Goal: Find specific page/section

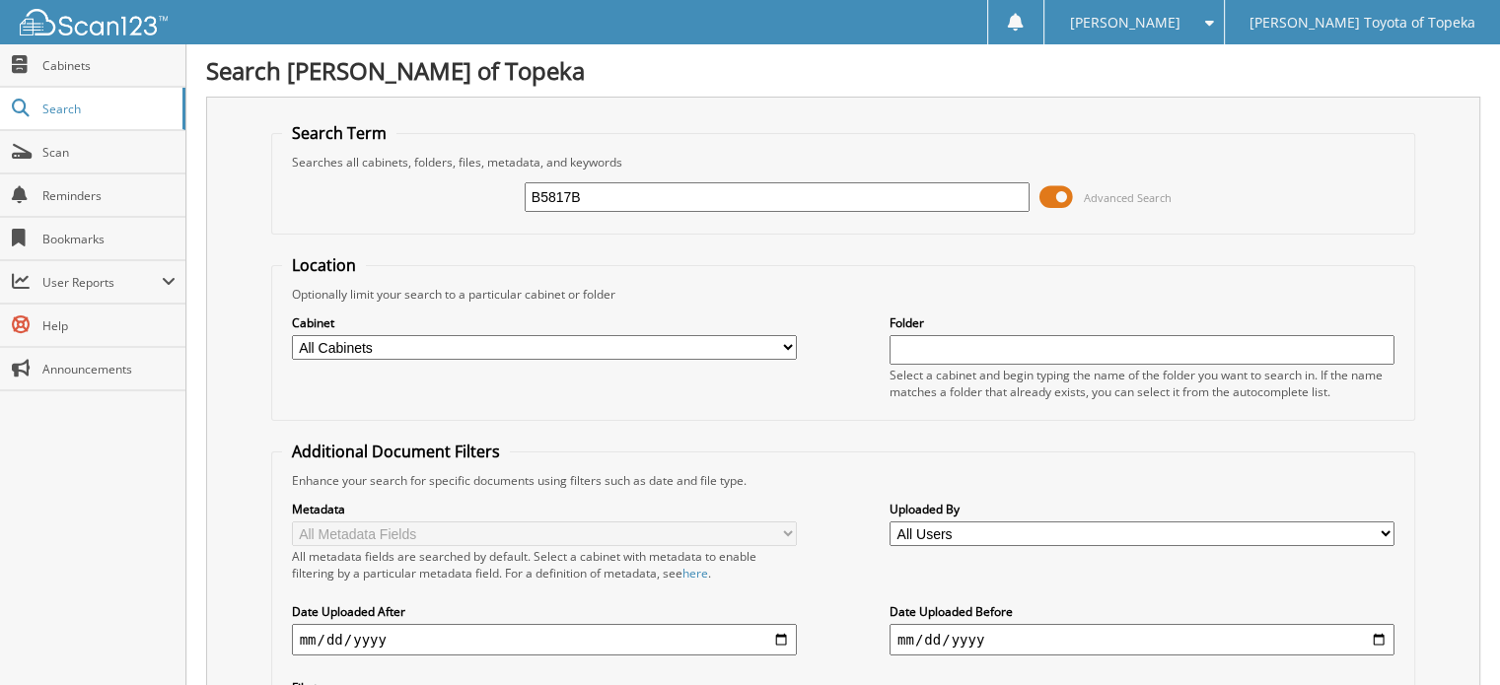
type input "B5817B"
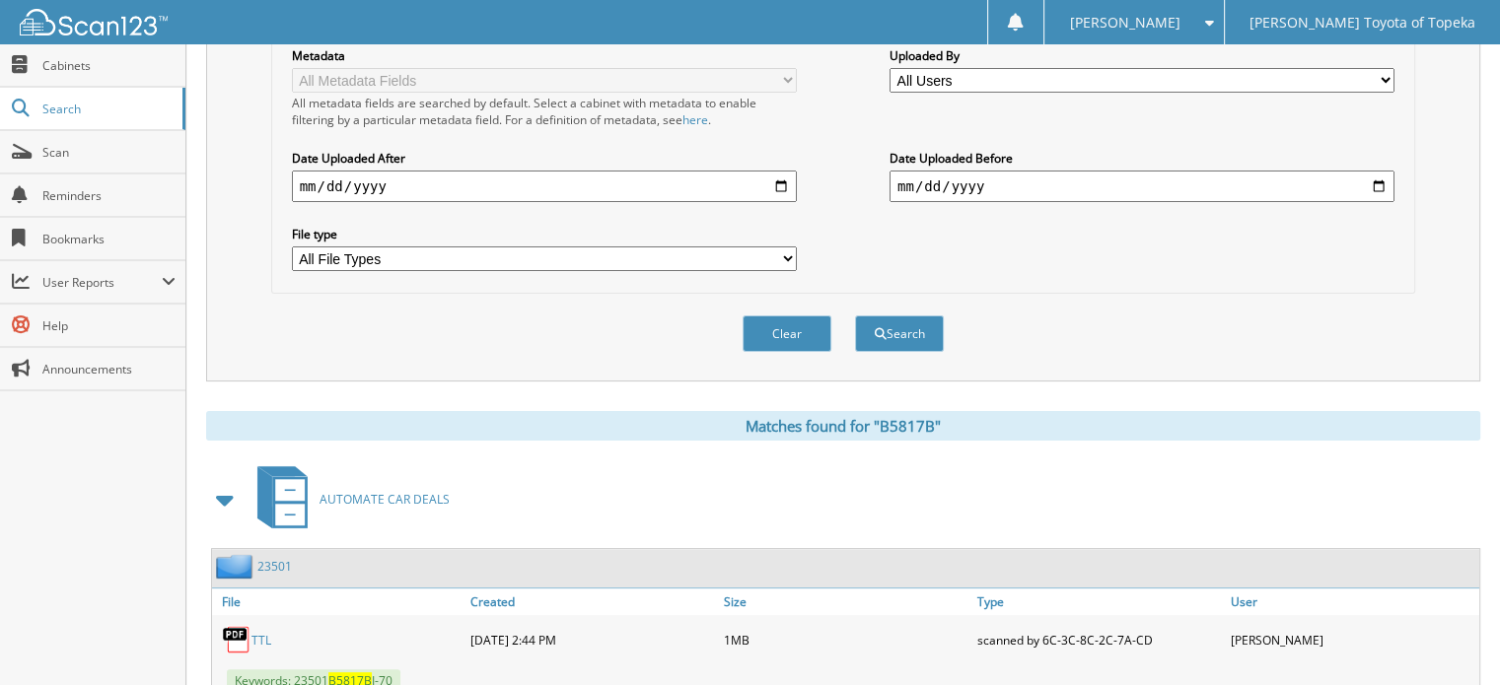
scroll to position [504, 0]
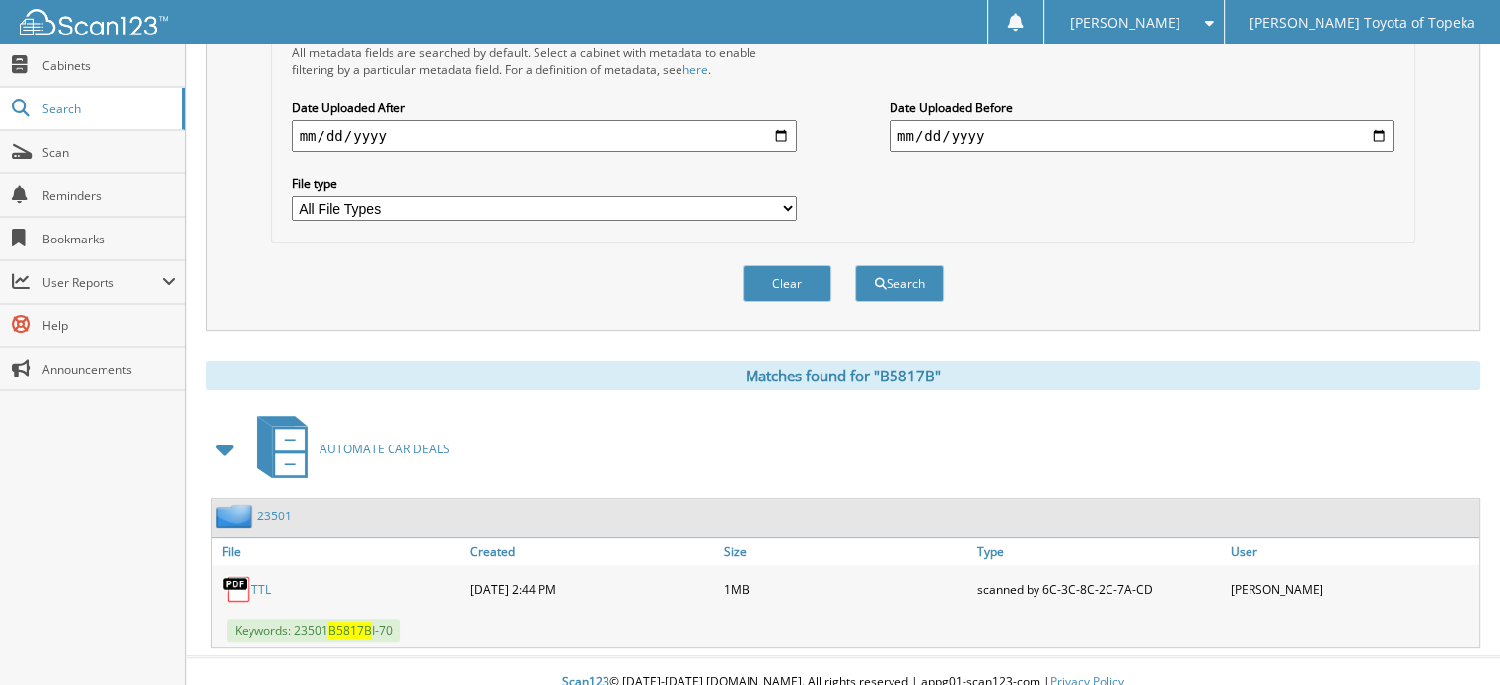
click at [263, 582] on link "TTL" at bounding box center [261, 590] width 20 height 17
